Goal: Information Seeking & Learning: Learn about a topic

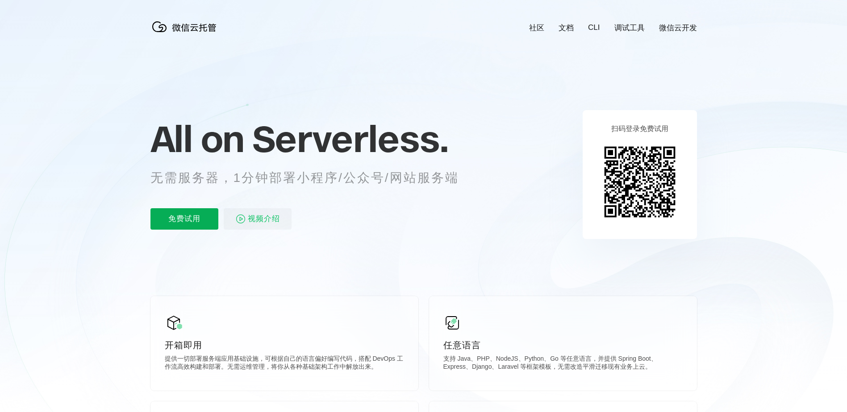
click at [185, 225] on p "免费试用" at bounding box center [184, 218] width 68 height 21
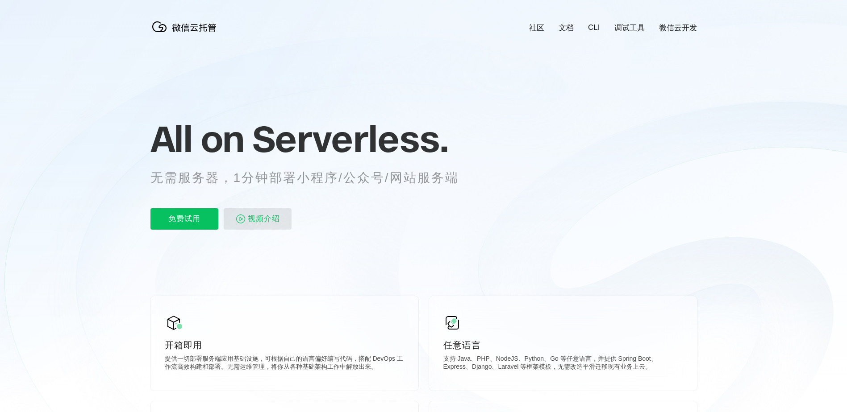
scroll to position [0, 1587]
click at [269, 226] on span "视频介绍" at bounding box center [264, 218] width 32 height 21
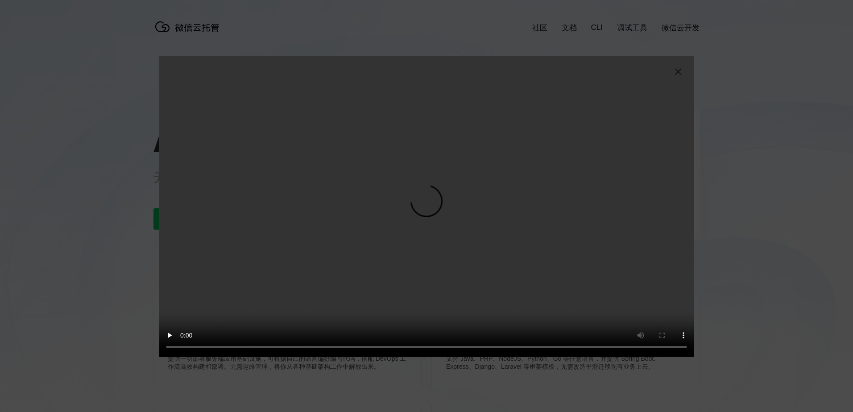
click at [680, 66] on video "抱歉，您的浏览器暂不支持播放此视频" at bounding box center [427, 206] width 536 height 301
click at [679, 71] on img at bounding box center [678, 72] width 11 height 11
